Goal: Ask a question: Seek information or help from site administrators or community

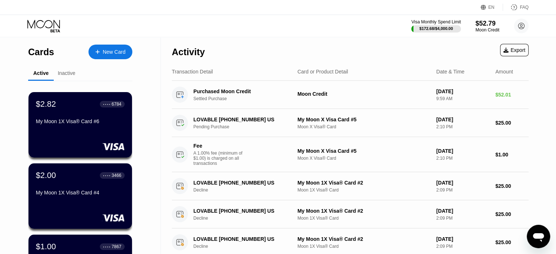
click at [543, 236] on icon "Open messaging window" at bounding box center [538, 237] width 11 height 9
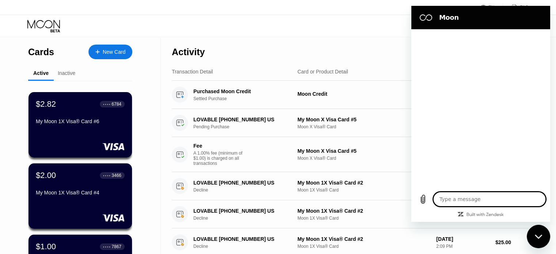
type textarea "x"
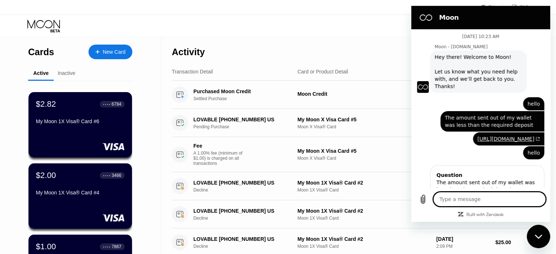
scroll to position [784, 0]
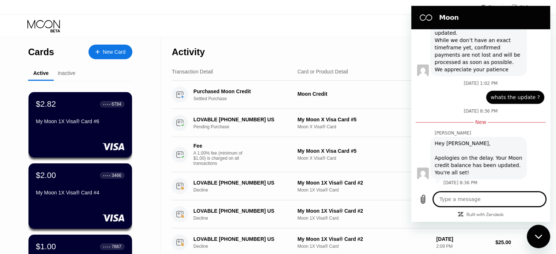
click at [465, 198] on textarea at bounding box center [489, 199] width 113 height 15
type textarea "h"
type textarea "x"
type textarea "he"
type textarea "x"
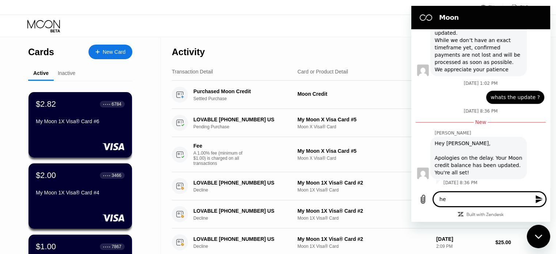
type textarea "hel"
type textarea "x"
type textarea "hell"
type textarea "x"
type textarea "hello"
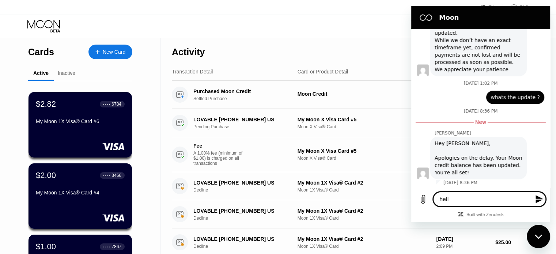
type textarea "x"
type textarea "hello,"
type textarea "x"
type textarea "hello,"
type textarea "x"
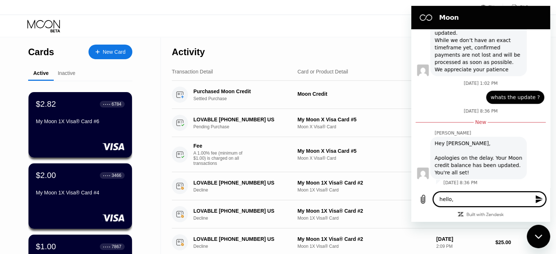
type textarea "hello, i"
type textarea "x"
type textarea "hello,"
type textarea "x"
type textarea "hello, h"
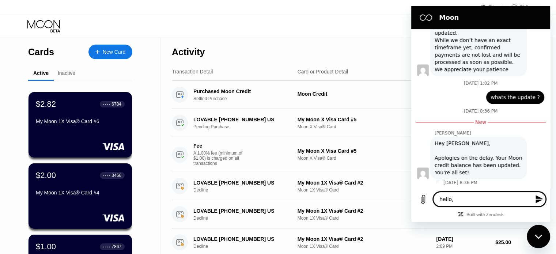
type textarea "x"
type textarea "hello, ho"
type textarea "x"
type textarea "hello, how"
type textarea "x"
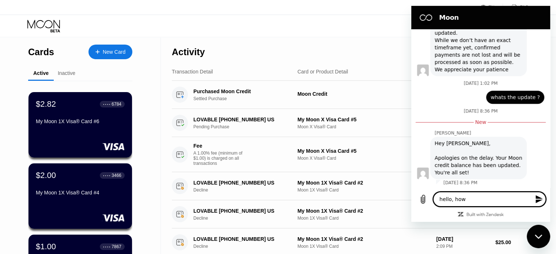
type textarea "hello, how"
type textarea "x"
type textarea "hello, how d"
type textarea "x"
type textarea "hello, how do"
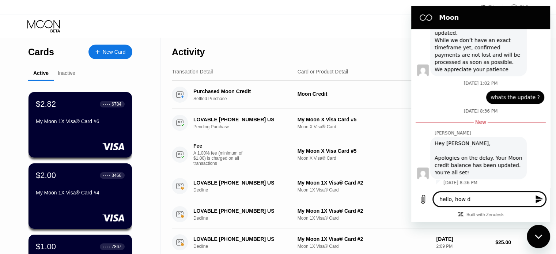
type textarea "x"
type textarea "hello, how do"
type textarea "x"
type textarea "hello, how do i"
type textarea "x"
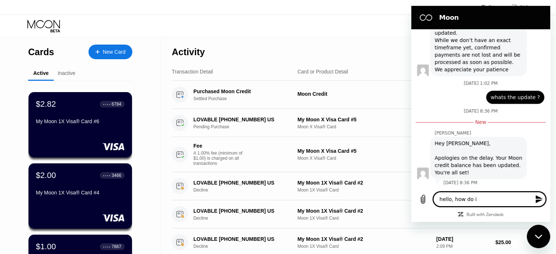
type textarea "hello, how do i"
type textarea "x"
type textarea "hello, how do i g"
type textarea "x"
type textarea "hello, how do i ge"
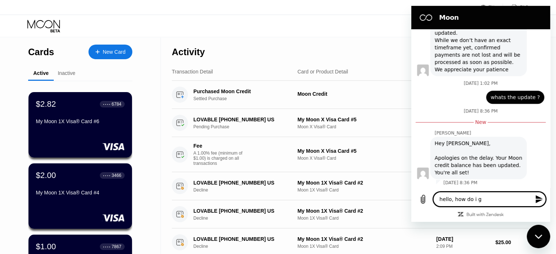
type textarea "x"
type textarea "hello, how do i get"
type textarea "x"
type textarea "hello, how do i get"
type textarea "x"
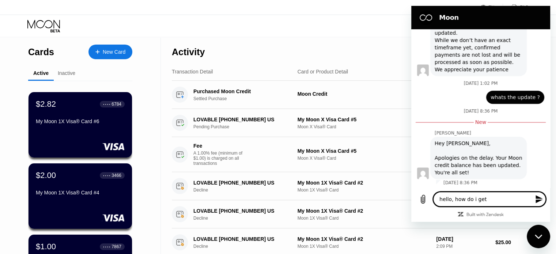
type textarea "hello, how do i get a"
type textarea "x"
type textarea "hello, how do i get a"
type textarea "x"
type textarea "hello, how do i get a r"
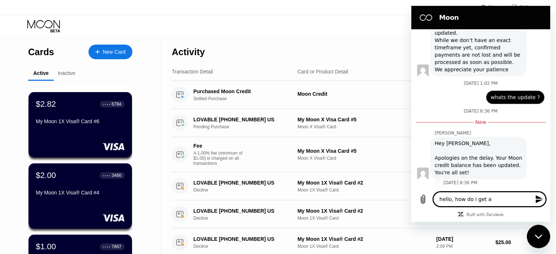
type textarea "x"
type textarea "hello, how do i get a re"
type textarea "x"
type textarea "hello, how do i get a ref"
type textarea "x"
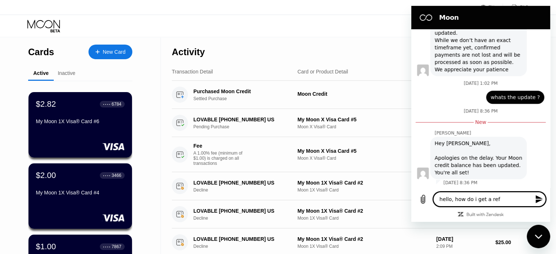
type textarea "hello, how do i get a refu"
type textarea "x"
type textarea "hello, how do i get a refun"
type textarea "x"
type textarea "hello, how do i get a refund"
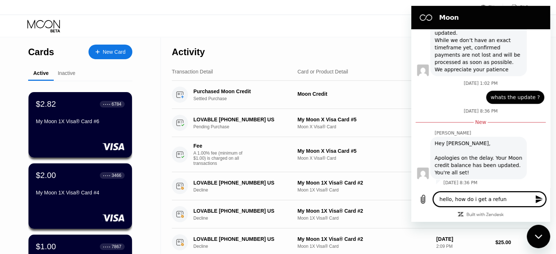
type textarea "x"
type textarea "hello, how do i get a refund"
type textarea "x"
type textarea "hello, how do i get a refund o"
type textarea "x"
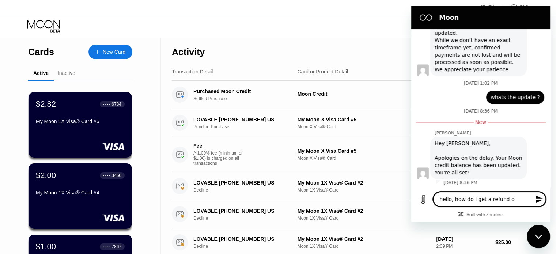
type textarea "hello, how do i get a refund on"
type textarea "x"
type textarea "hello, how do i get a refund on"
type textarea "x"
type textarea "hello, how do i get a refund on a"
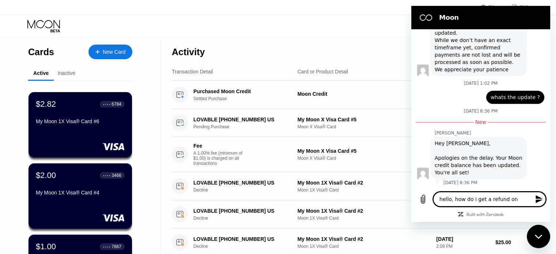
type textarea "x"
type textarea "hello, how do i get a refund on a"
type textarea "x"
type textarea "hello, how do i get a refund on a p"
type textarea "x"
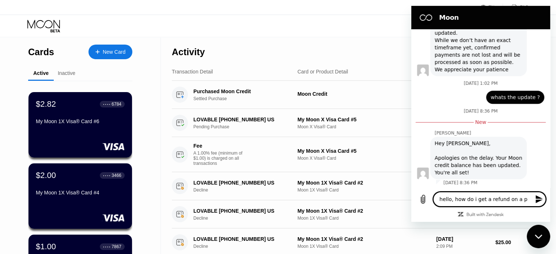
type textarea "hello, how do i get a refund on a pa"
type textarea "x"
type textarea "hello, how do i get a refund on a pay"
type textarea "x"
type textarea "hello, how do i get a refund on a paym"
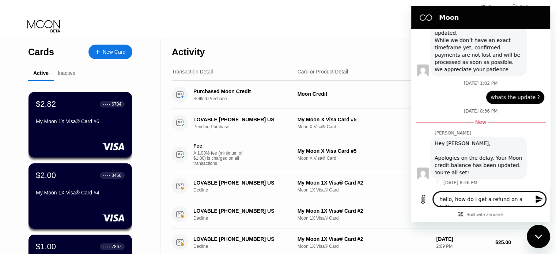
type textarea "x"
type textarea "hello, how do i get a refund on a payme"
type textarea "x"
type textarea "hello, how do i get a refund on a paymen"
type textarea "x"
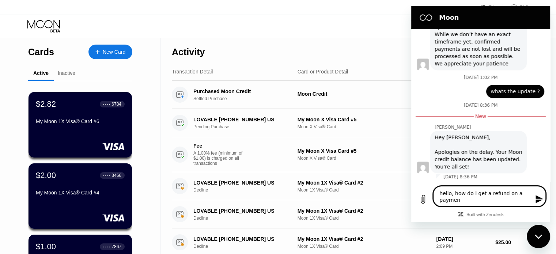
type textarea "hello, how do i get a refund on a payment"
type textarea "x"
type textarea "hello, how do i get a refund on a payment"
type textarea "x"
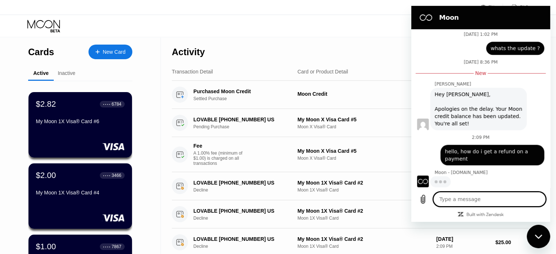
scroll to position [833, 0]
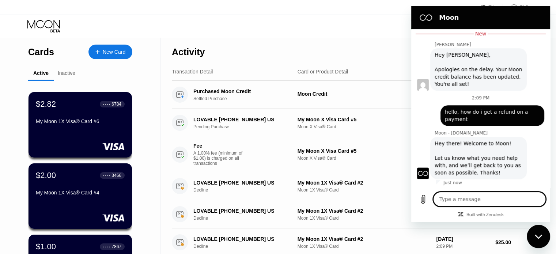
type textarea "x"
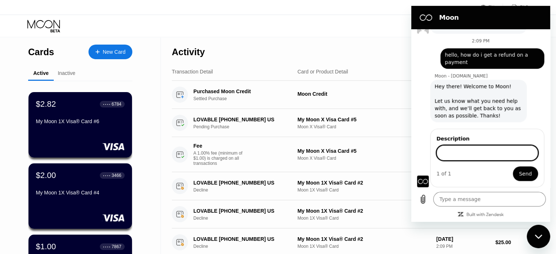
scroll to position [928, 0]
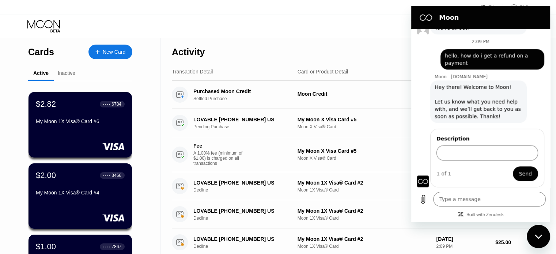
drag, startPoint x: 471, startPoint y: 65, endPoint x: 456, endPoint y: 57, distance: 17.0
click at [456, 57] on span "hello, how do i get a refund on a payment" at bounding box center [492, 59] width 95 height 15
copy span "how do i get a refund on a payment"
click at [460, 154] on input "Description" at bounding box center [487, 152] width 102 height 15
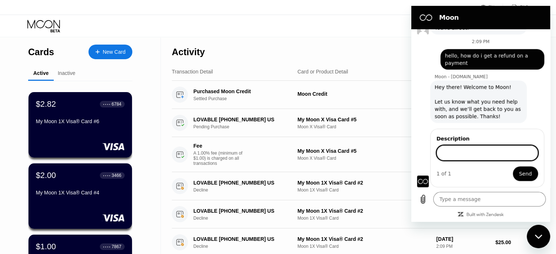
paste input "how do i get a refund on a payment"
type input "how do i get a refund on a payment"
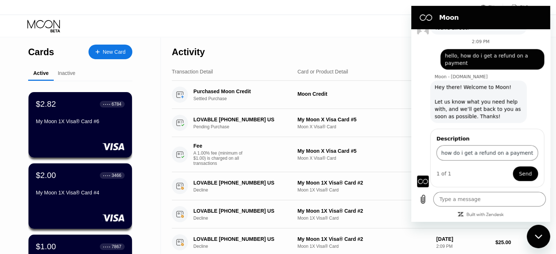
click at [519, 176] on span "Send" at bounding box center [525, 173] width 13 height 9
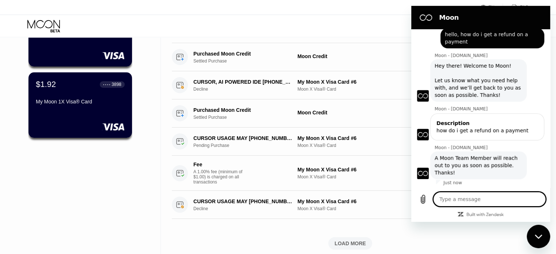
scroll to position [402, 0]
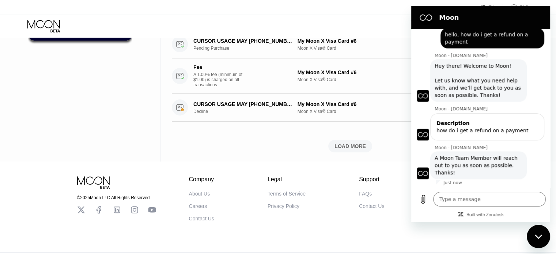
click at [365, 197] on div "FAQs" at bounding box center [365, 194] width 13 height 6
click at [540, 235] on icon "Close messaging window" at bounding box center [539, 236] width 8 height 5
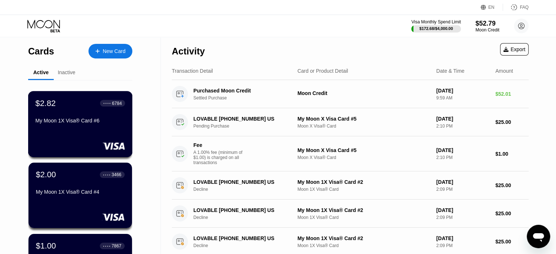
scroll to position [0, 0]
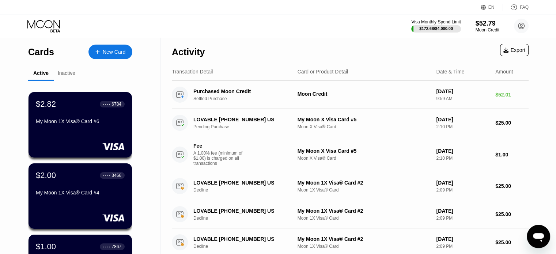
click at [68, 74] on div "Inactive" at bounding box center [67, 73] width 18 height 6
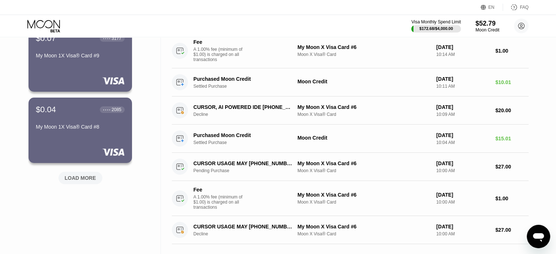
scroll to position [292, 0]
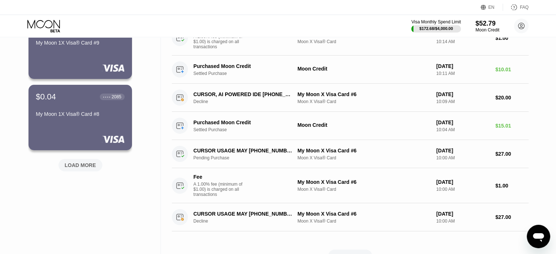
click at [91, 166] on div "LOAD MORE" at bounding box center [80, 165] width 31 height 7
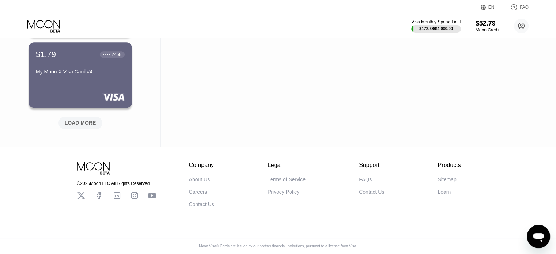
scroll to position [694, 0]
click at [74, 123] on div "LOAD MORE" at bounding box center [80, 122] width 31 height 7
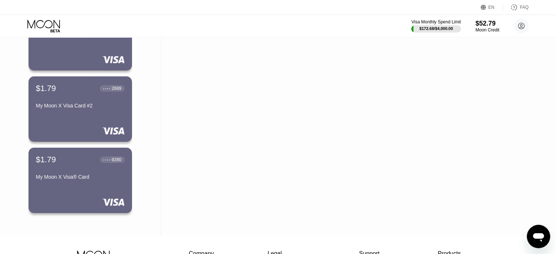
scroll to position [804, 0]
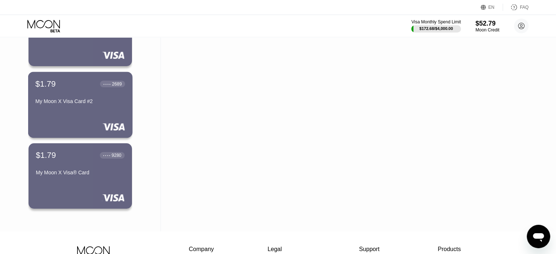
click at [106, 117] on div "$1.79 ● ● ● ● 2689 My Moon X Visa Card #2" at bounding box center [80, 105] width 104 height 66
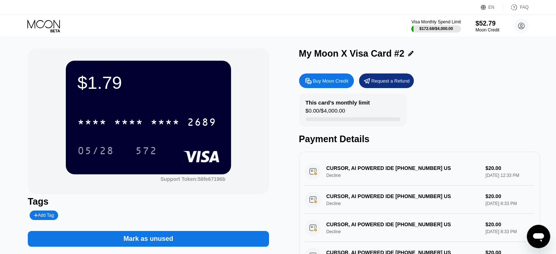
click at [125, 241] on div "Mark as unused" at bounding box center [148, 239] width 50 height 8
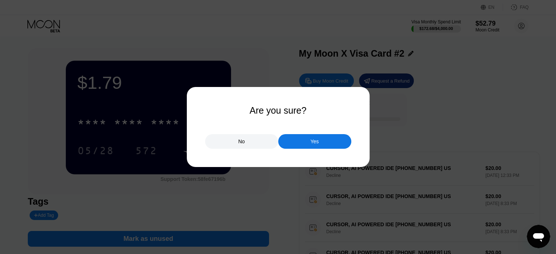
click at [300, 142] on div "Yes" at bounding box center [314, 141] width 73 height 15
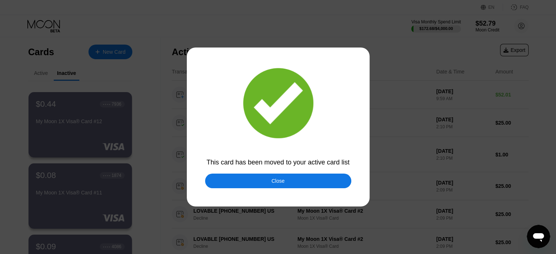
click at [249, 181] on div "Close" at bounding box center [278, 181] width 146 height 15
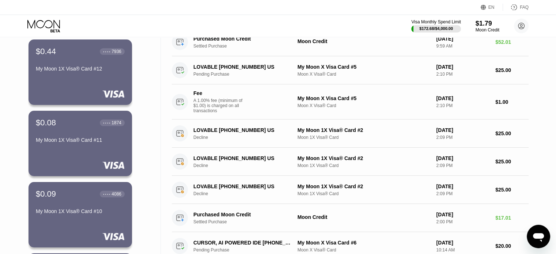
scroll to position [110, 0]
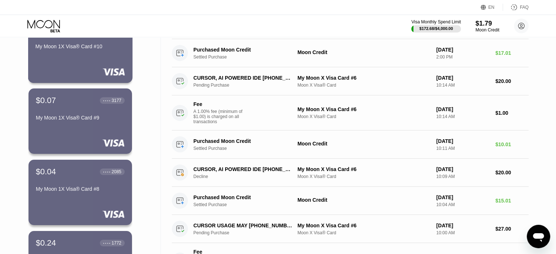
type textarea "x"
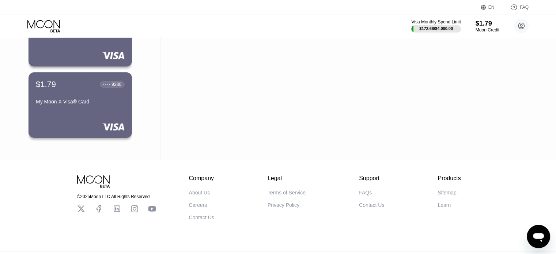
scroll to position [804, 0]
click at [114, 118] on div "$1.79 ● ● ● ● 9280 My Moon X Visa® Card" at bounding box center [80, 105] width 104 height 66
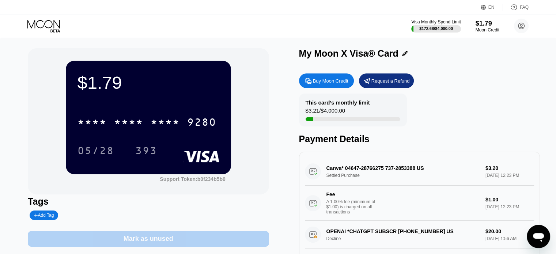
click at [156, 243] on div "Mark as unused" at bounding box center [148, 239] width 50 height 8
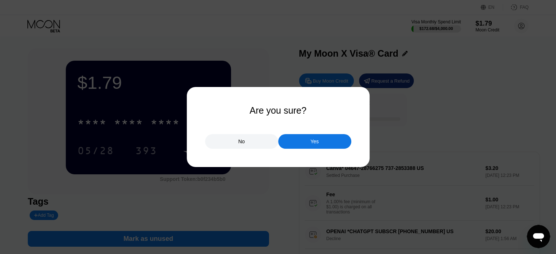
click at [309, 142] on div "Yes" at bounding box center [314, 141] width 73 height 15
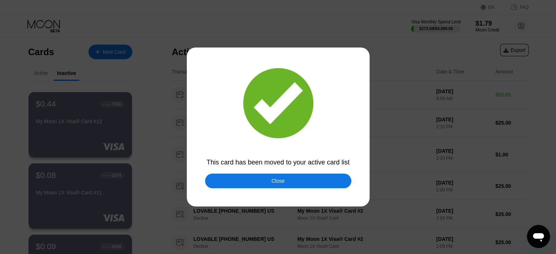
click at [285, 182] on div "Close" at bounding box center [278, 181] width 146 height 15
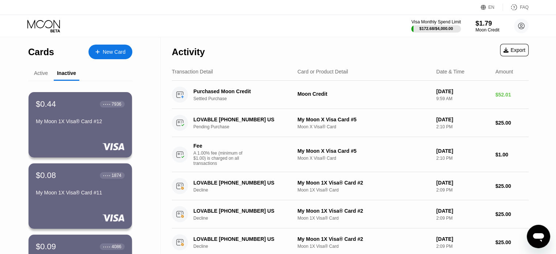
click at [38, 73] on div "Active" at bounding box center [41, 73] width 14 height 6
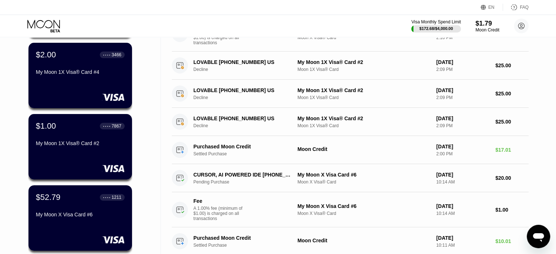
scroll to position [110, 0]
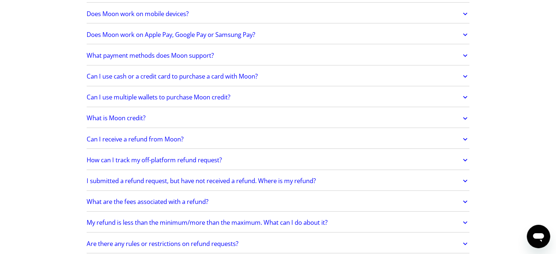
scroll to position [292, 0]
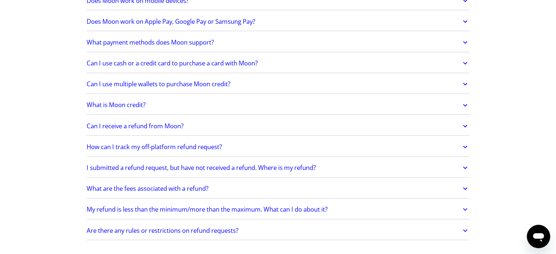
click at [210, 125] on link "Can I receive a refund from Moon?" at bounding box center [278, 125] width 383 height 15
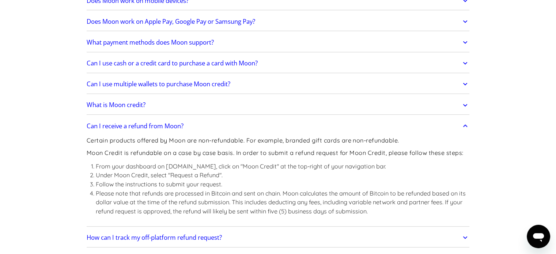
drag, startPoint x: 274, startPoint y: 126, endPoint x: 137, endPoint y: 163, distance: 142.4
click at [137, 163] on li "From your dashboard on paywithmoon.com, click on "Moon Credit" at the top-right…" at bounding box center [283, 166] width 374 height 9
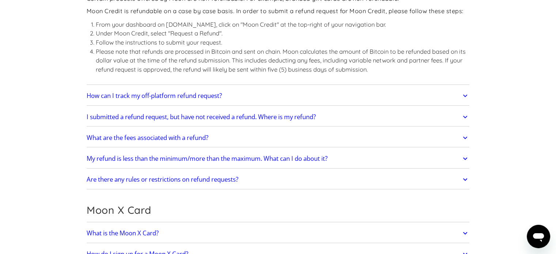
scroll to position [438, 0]
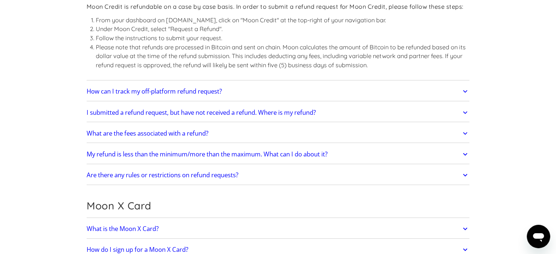
click at [262, 153] on h2 "My refund is less than the minimum/more than the maximum. What can I do about i…" at bounding box center [207, 154] width 241 height 7
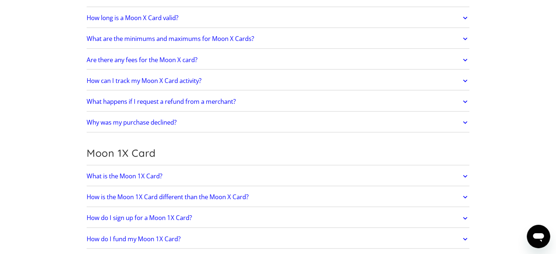
scroll to position [840, 0]
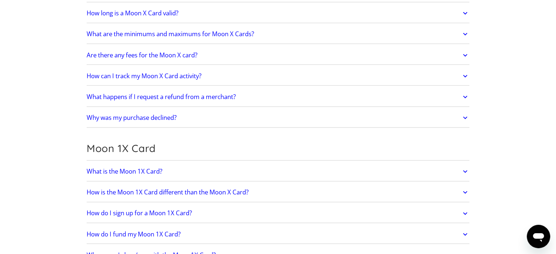
click at [240, 97] on link "What happens if I request a refund from a merchant?" at bounding box center [278, 96] width 383 height 15
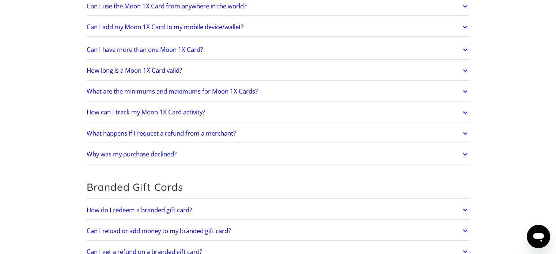
scroll to position [1206, 0]
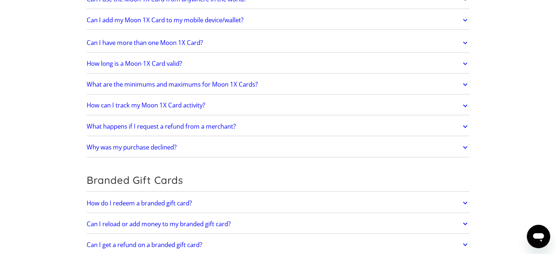
click at [199, 125] on h2 "What happens if I request a refund from a merchant?" at bounding box center [161, 126] width 149 height 7
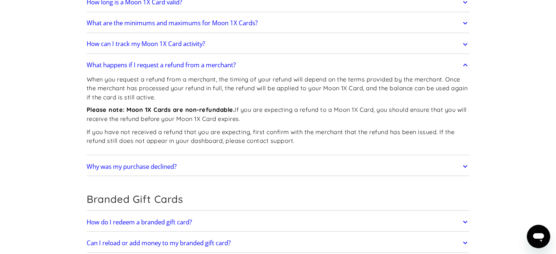
scroll to position [1352, 0]
